Goal: Contribute content: Add original content to the website for others to see

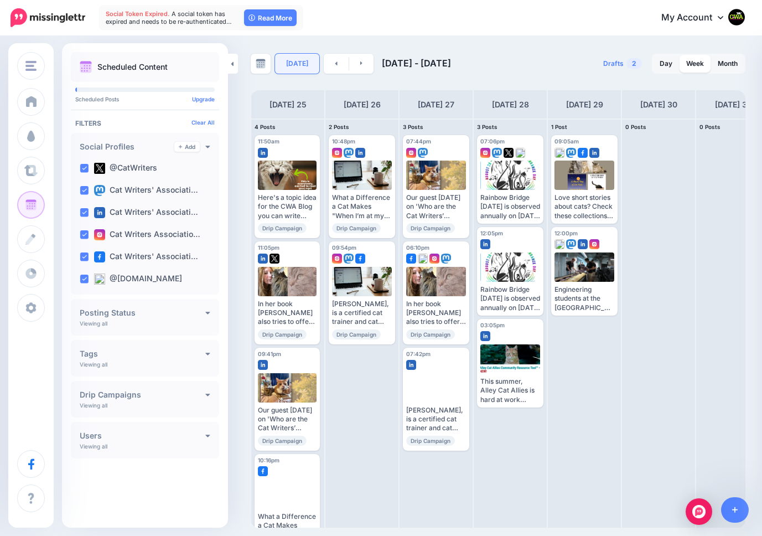
click at [305, 61] on link "[DATE]" at bounding box center [297, 64] width 44 height 20
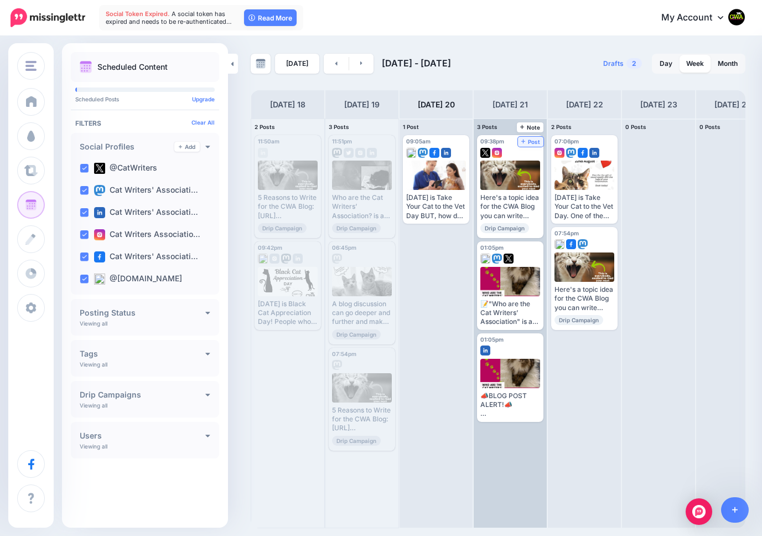
click at [530, 139] on span "Post" at bounding box center [531, 142] width 19 height 6
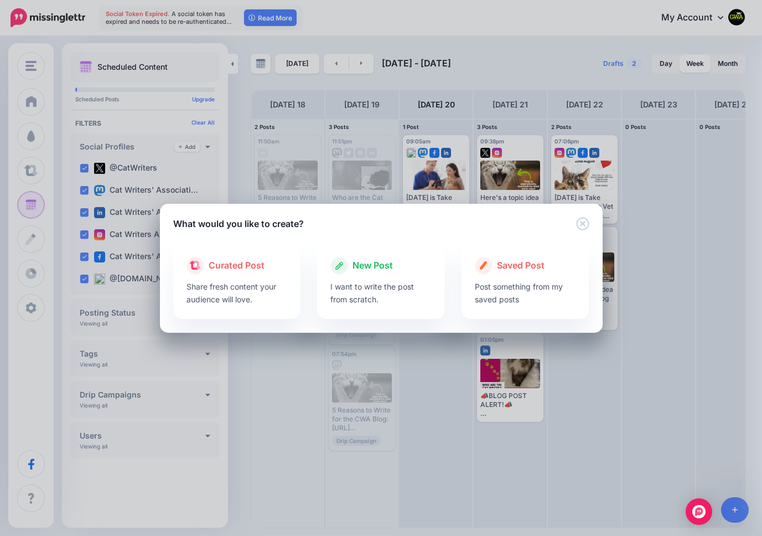
click at [373, 261] on span "New Post" at bounding box center [373, 266] width 40 height 14
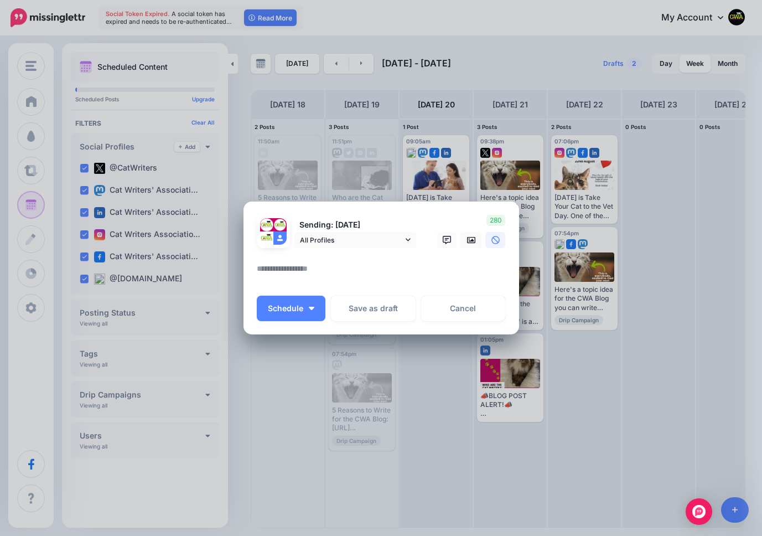
click at [349, 267] on textarea at bounding box center [384, 273] width 255 height 22
paste textarea "**********"
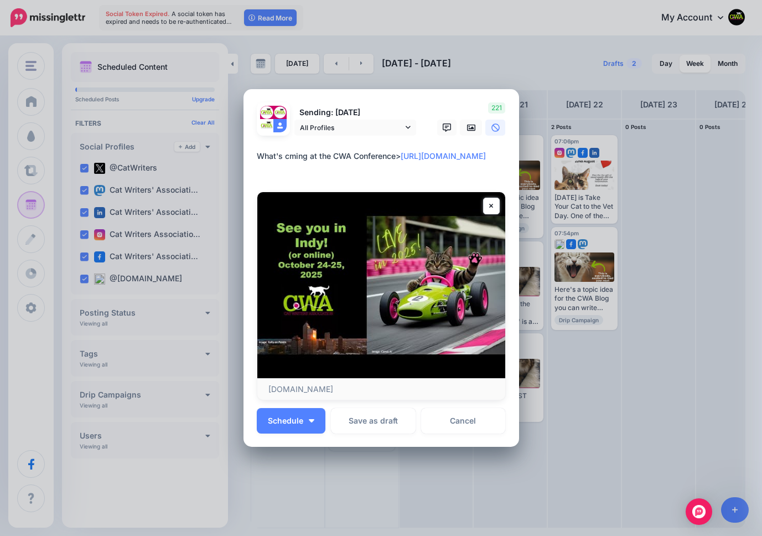
click at [288, 158] on textarea "**********" at bounding box center [384, 162] width 255 height 27
click at [405, 157] on textarea "**********" at bounding box center [384, 162] width 255 height 27
drag, startPoint x: 438, startPoint y: 161, endPoint x: 399, endPoint y: 137, distance: 45.7
click at [399, 138] on form "Sending: [DATE] All Profiles @CatWriters" at bounding box center [381, 251] width 249 height 298
type textarea "**********"
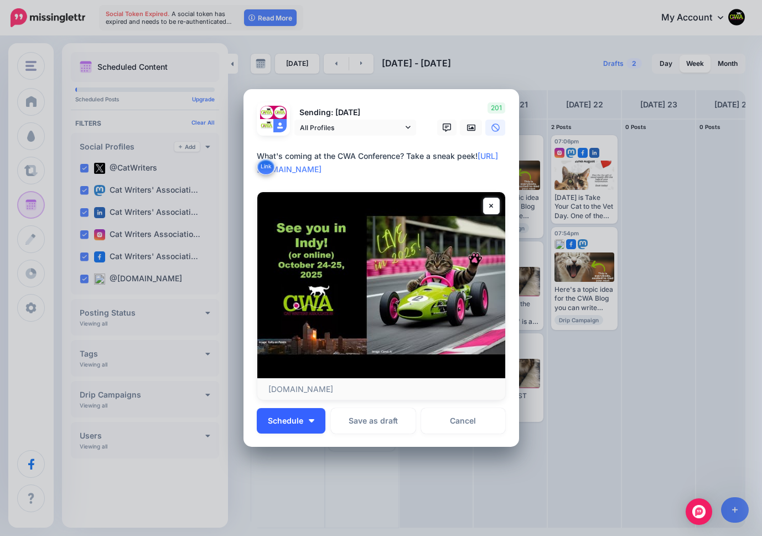
click at [286, 418] on span "Schedule" at bounding box center [285, 421] width 35 height 8
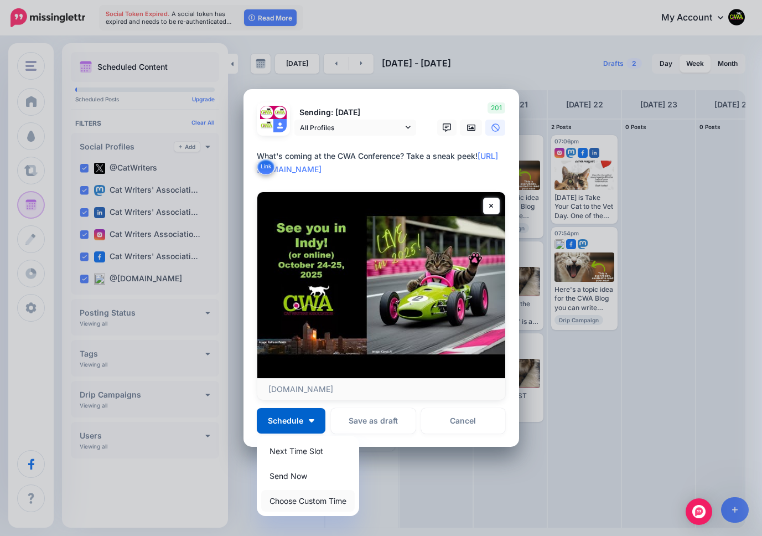
click at [305, 503] on link "Choose Custom Time" at bounding box center [308, 501] width 94 height 22
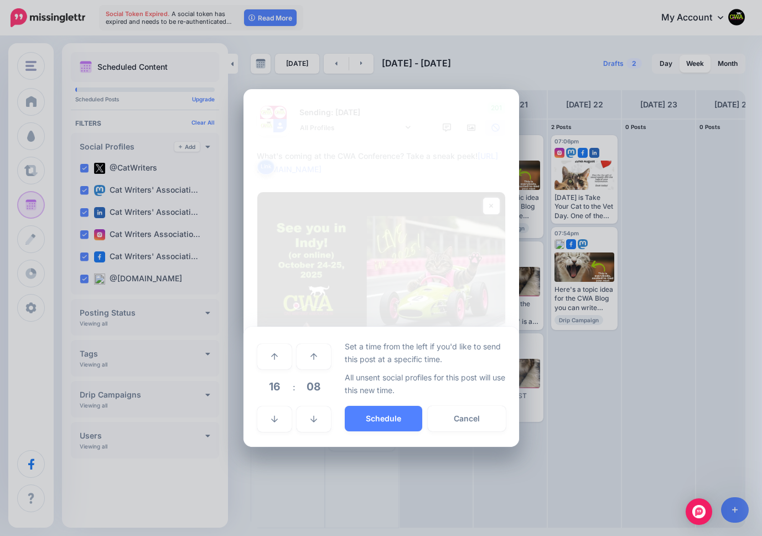
click at [277, 388] on span "16" at bounding box center [275, 387] width 30 height 30
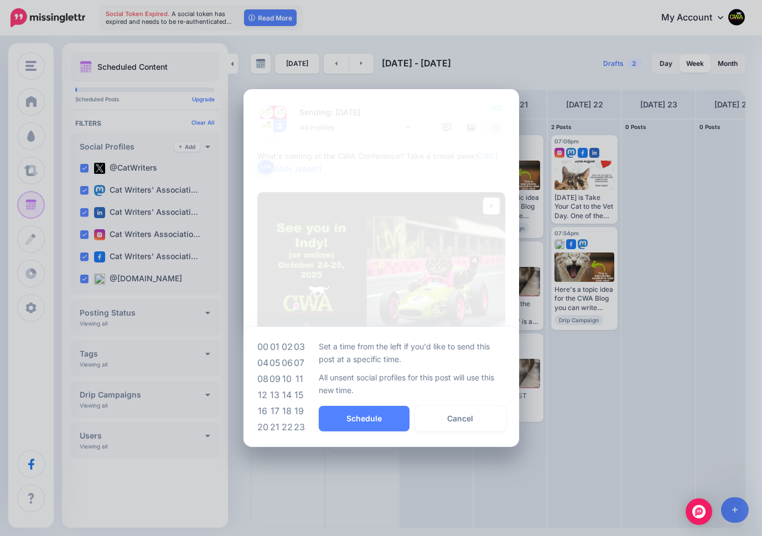
click at [275, 376] on td "09" at bounding box center [275, 379] width 12 height 16
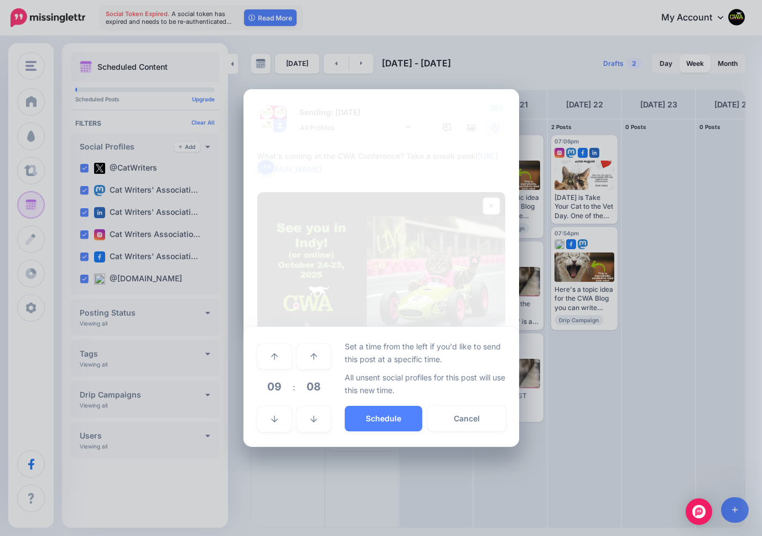
click at [308, 385] on span "08" at bounding box center [314, 387] width 30 height 30
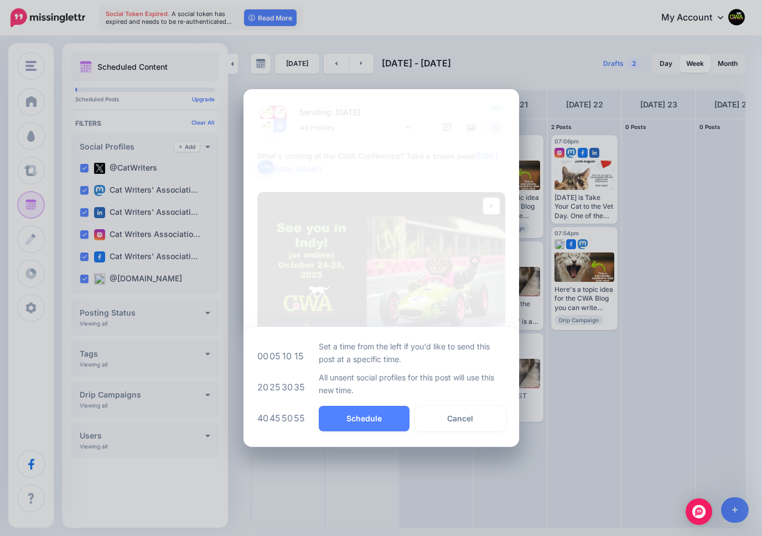
click at [275, 354] on td "05" at bounding box center [275, 356] width 12 height 31
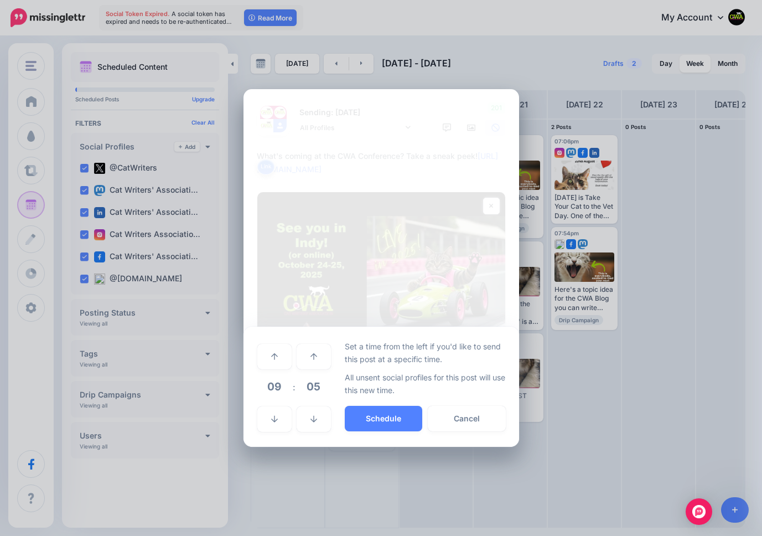
click at [389, 417] on button "Schedule" at bounding box center [384, 418] width 78 height 25
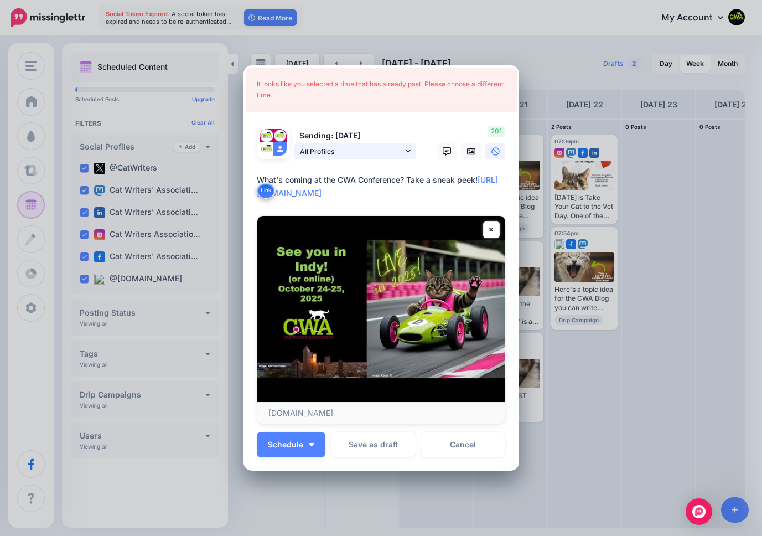
drag, startPoint x: 450, startPoint y: 193, endPoint x: 348, endPoint y: 150, distance: 110.9
click at [348, 150] on form "Sending: [DATE] All Profiles @CatWriters" at bounding box center [381, 275] width 249 height 298
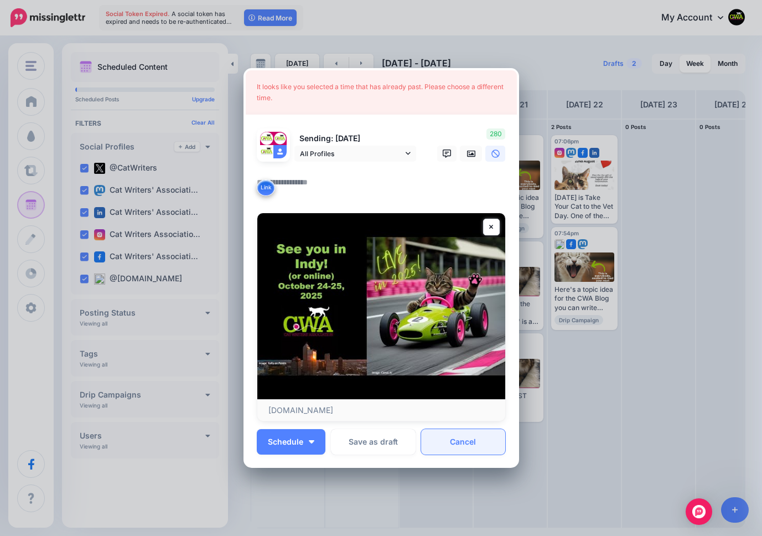
click at [467, 441] on link "Cancel" at bounding box center [463, 441] width 85 height 25
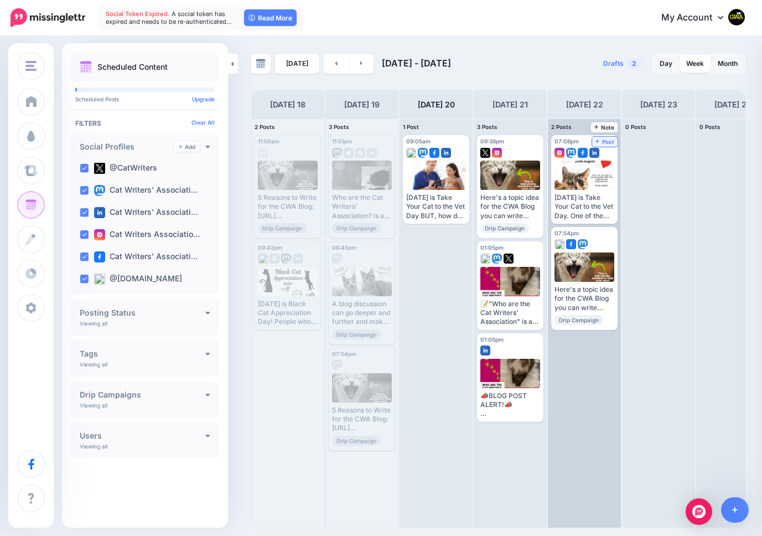
click at [604, 139] on span "Post" at bounding box center [605, 142] width 19 height 6
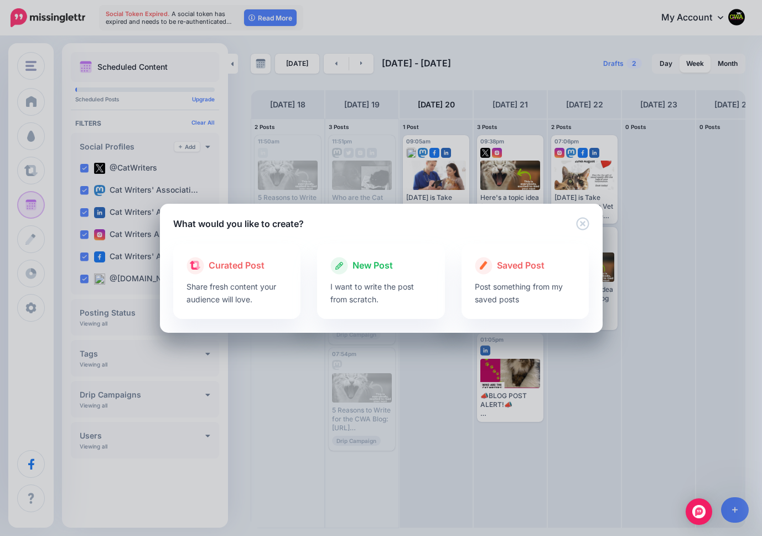
click at [376, 265] on span "New Post" at bounding box center [373, 266] width 40 height 14
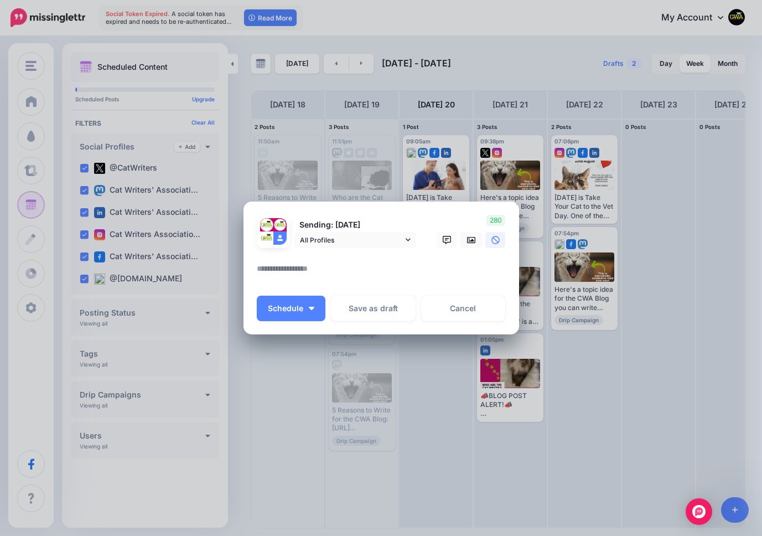
click at [319, 261] on div at bounding box center [381, 255] width 249 height 14
click at [306, 274] on textarea at bounding box center [384, 273] width 255 height 22
paste textarea "**********"
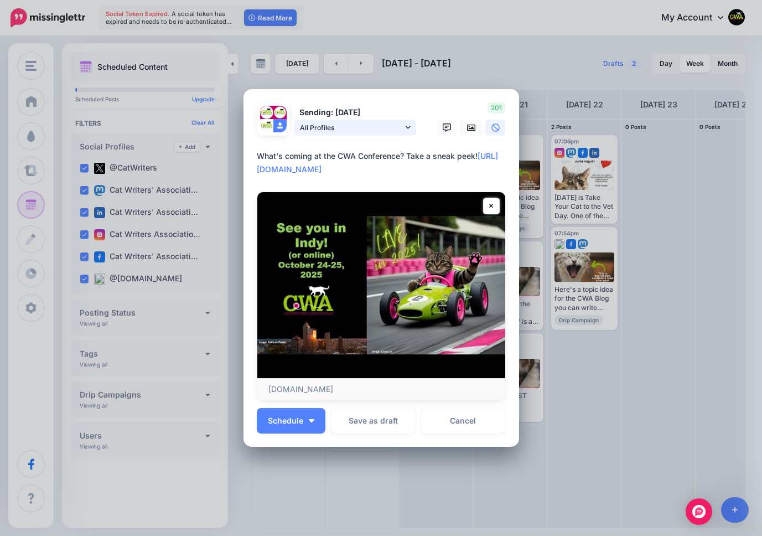
type textarea "**********"
click at [407, 127] on icon at bounding box center [408, 127] width 5 height 3
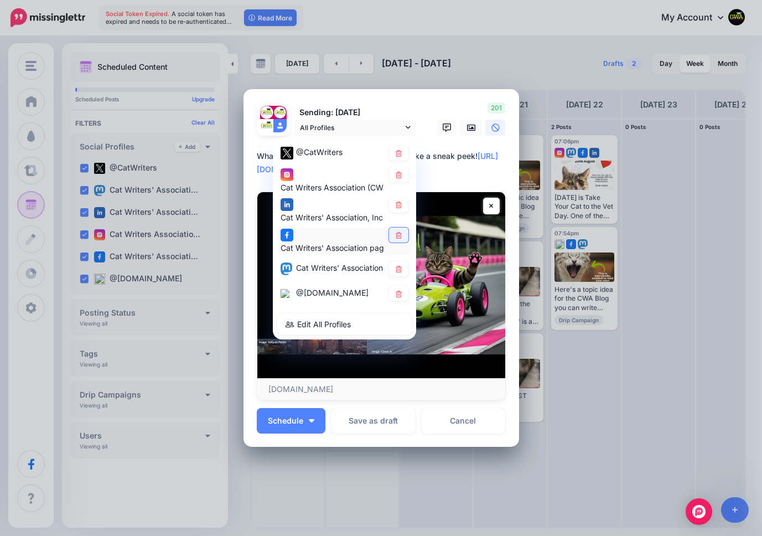
click at [398, 233] on icon at bounding box center [399, 235] width 8 height 7
click at [274, 417] on span "Schedule" at bounding box center [285, 421] width 35 height 8
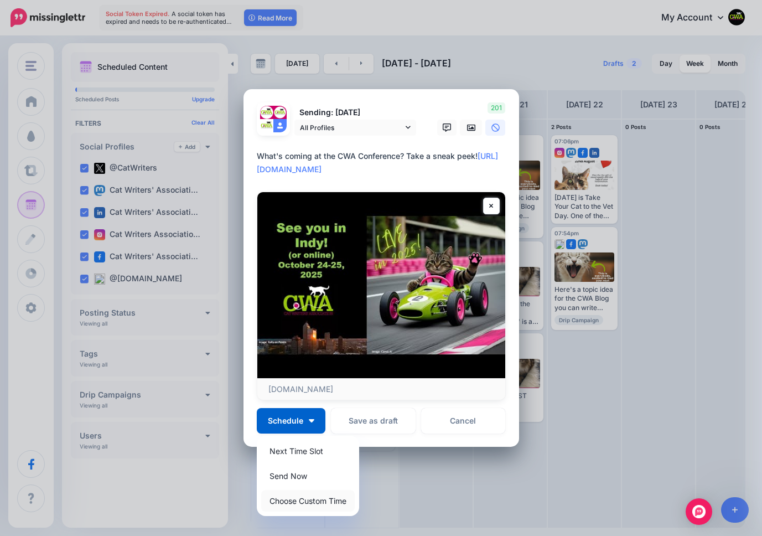
click at [301, 500] on link "Choose Custom Time" at bounding box center [308, 501] width 94 height 22
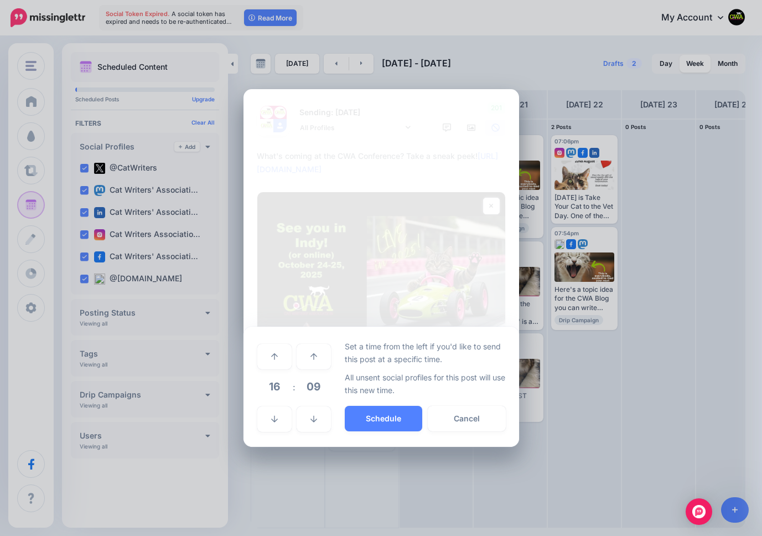
click at [272, 390] on span "16" at bounding box center [275, 387] width 30 height 30
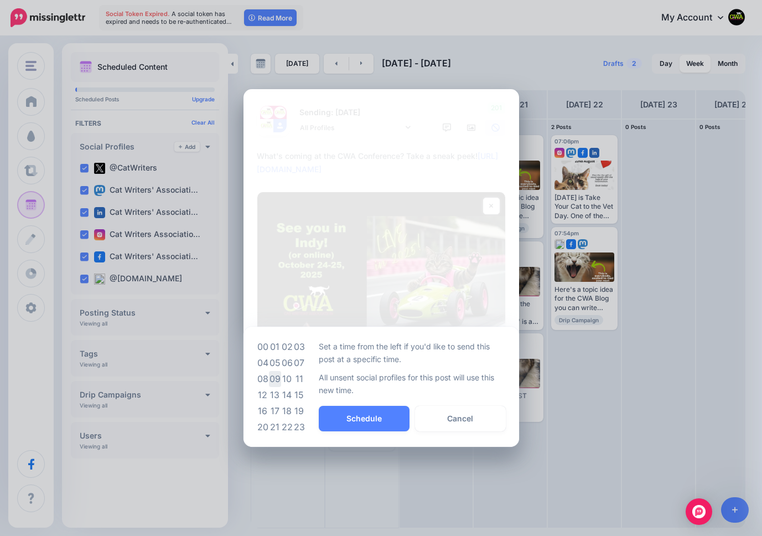
click at [276, 378] on td "09" at bounding box center [275, 379] width 12 height 16
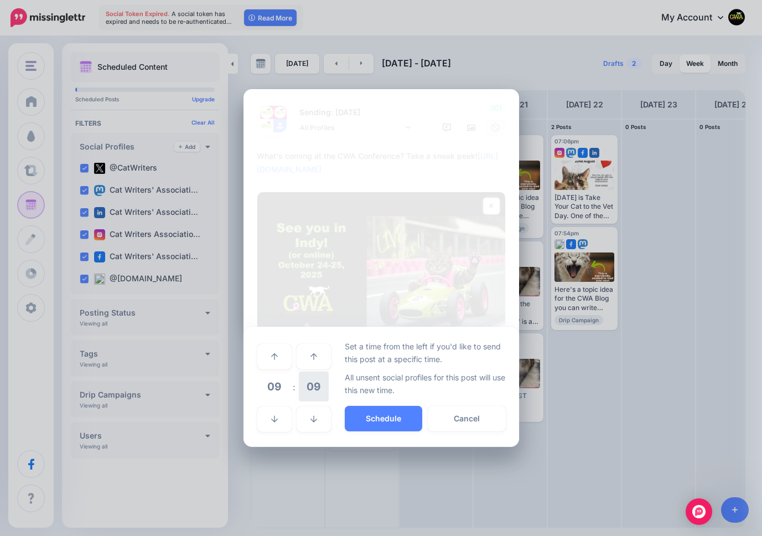
click at [312, 384] on span "09" at bounding box center [314, 387] width 30 height 30
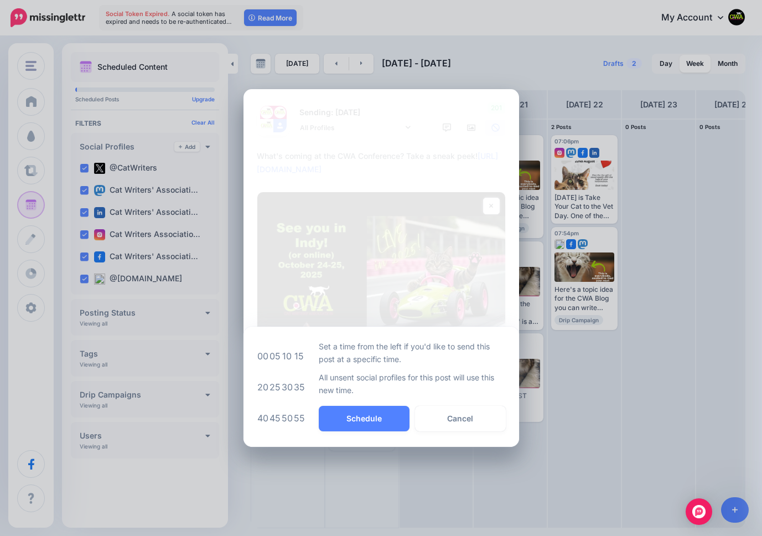
click at [275, 355] on td "05" at bounding box center [275, 356] width 12 height 31
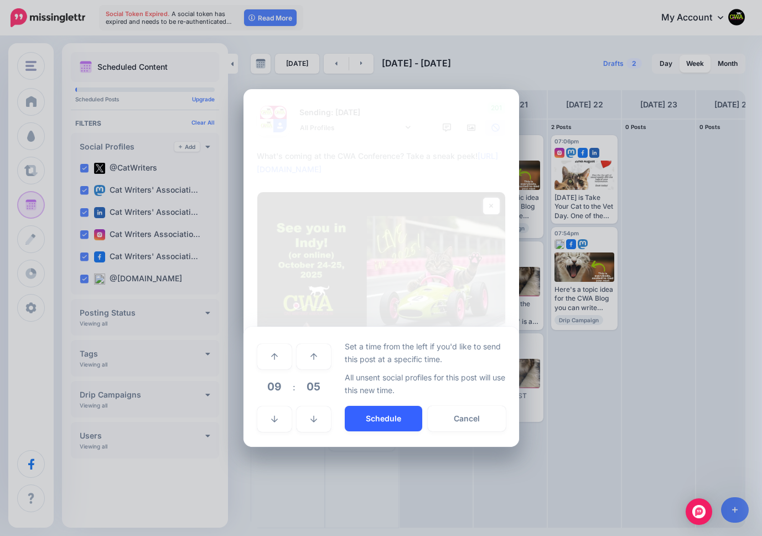
click at [379, 414] on button "Schedule" at bounding box center [384, 418] width 78 height 25
